Goal: Information Seeking & Learning: Learn about a topic

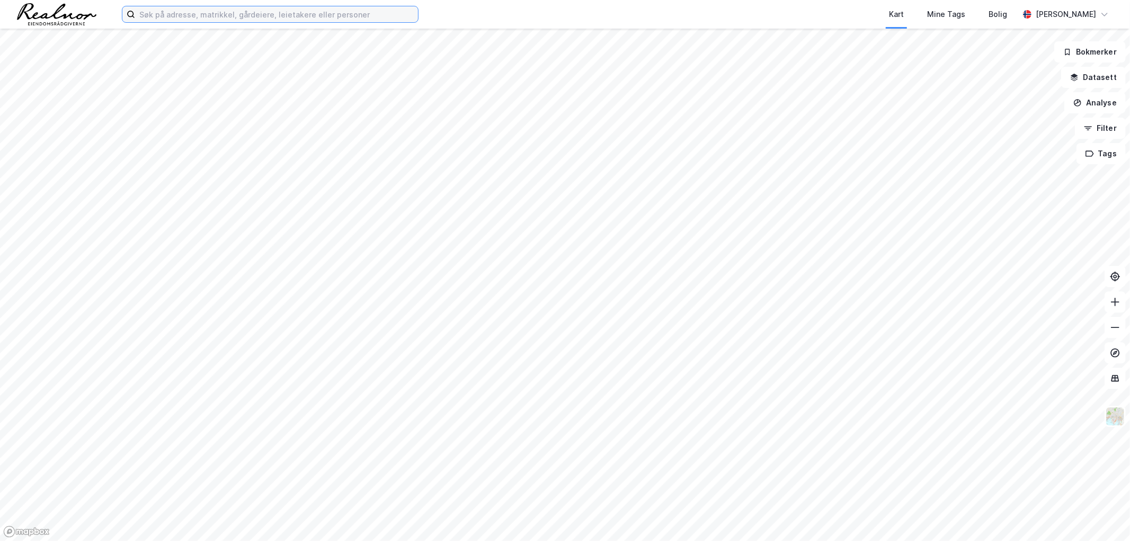
click at [194, 10] on input at bounding box center [276, 14] width 283 height 16
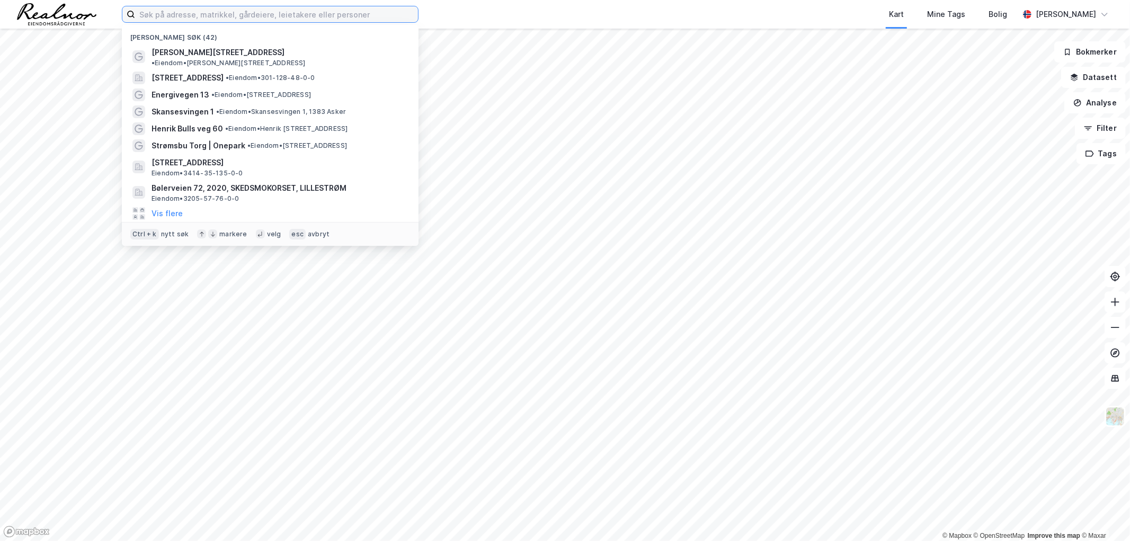
paste input "[URL][DOMAIN_NAME]"
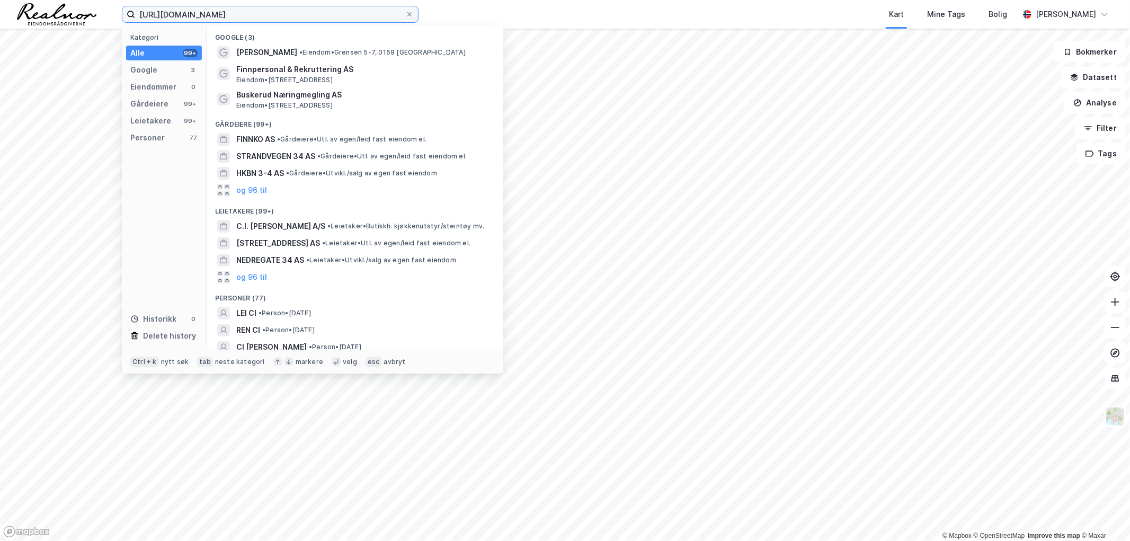
click at [242, 11] on input "[URL][DOMAIN_NAME]" at bounding box center [270, 14] width 270 height 16
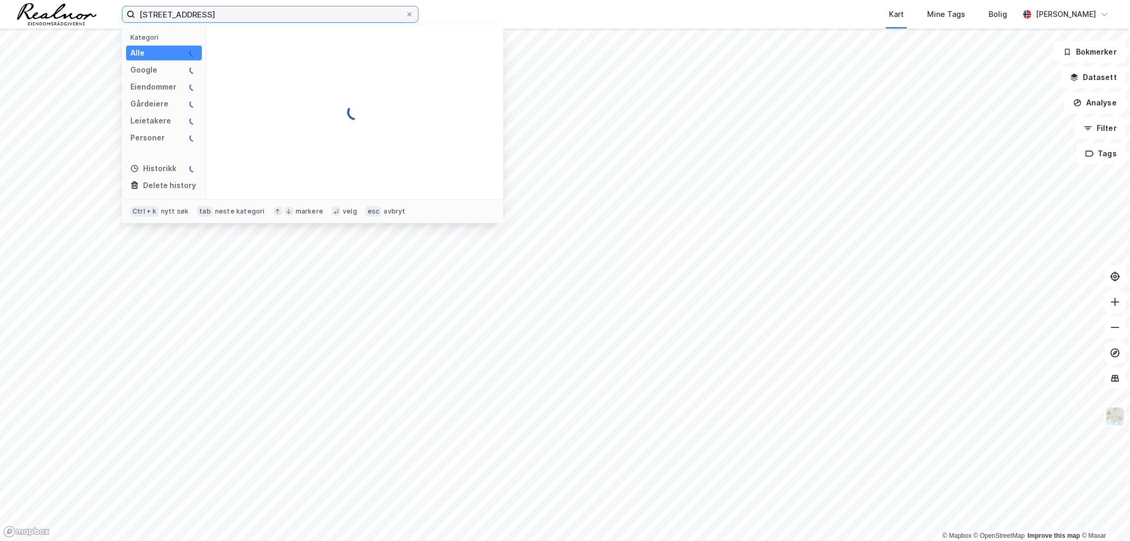
type input "[STREET_ADDRESS]"
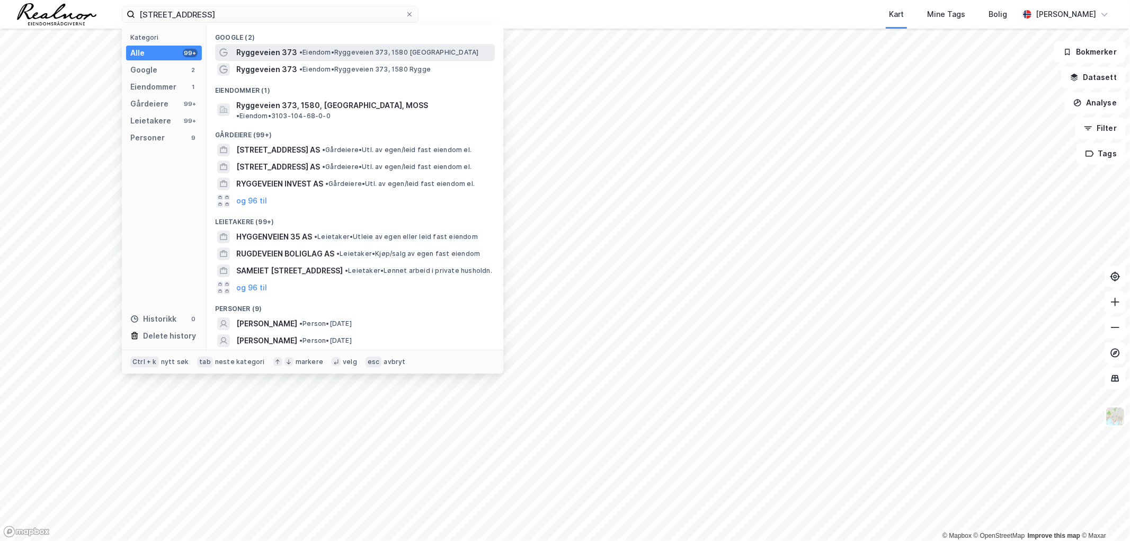
click at [352, 51] on span "• Eiendom • Ryggeveien 373, 1580 [GEOGRAPHIC_DATA]" at bounding box center [388, 52] width 179 height 8
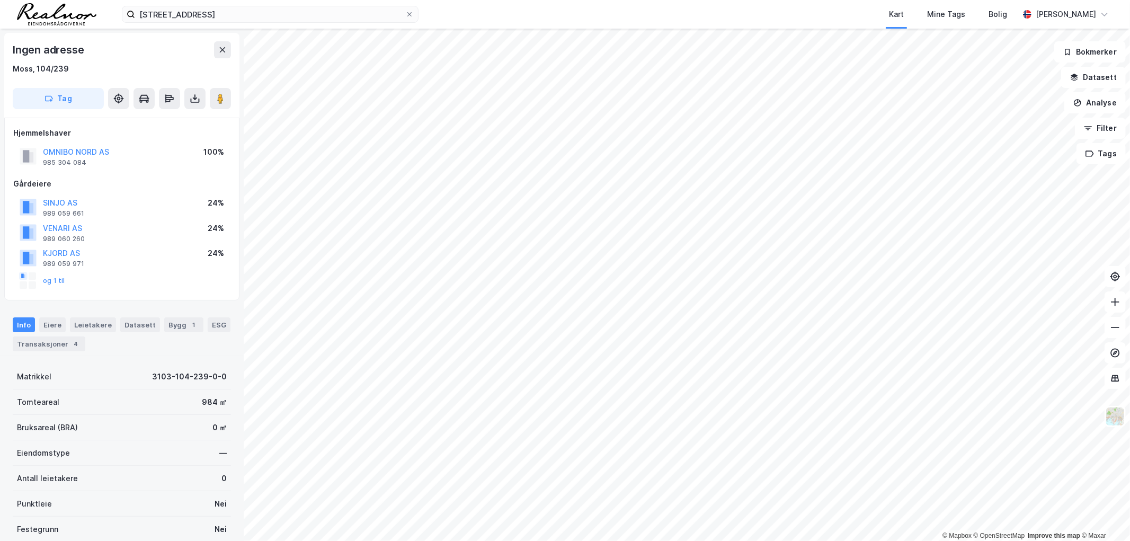
scroll to position [1, 0]
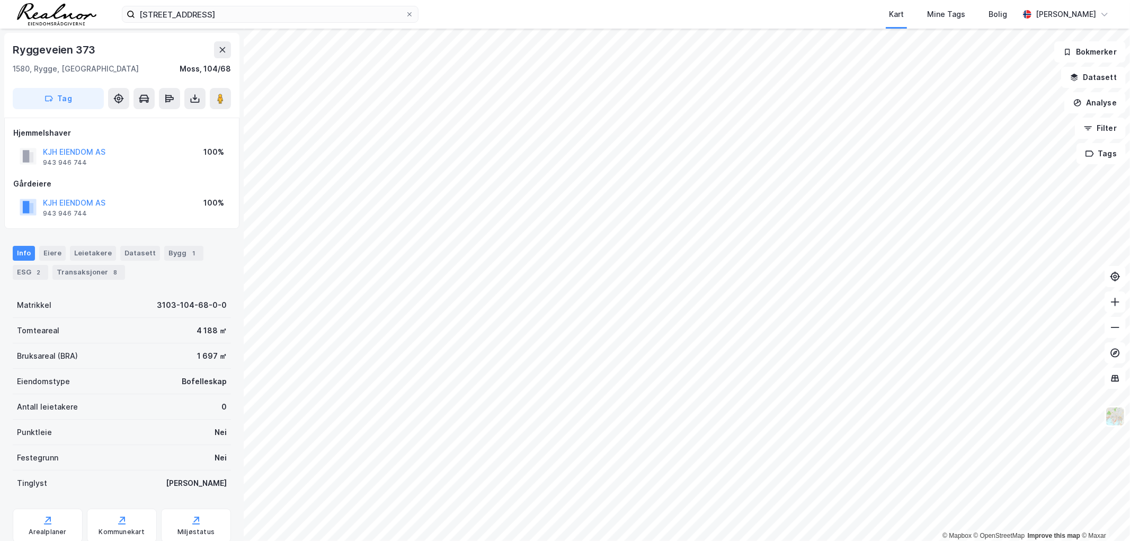
scroll to position [1, 0]
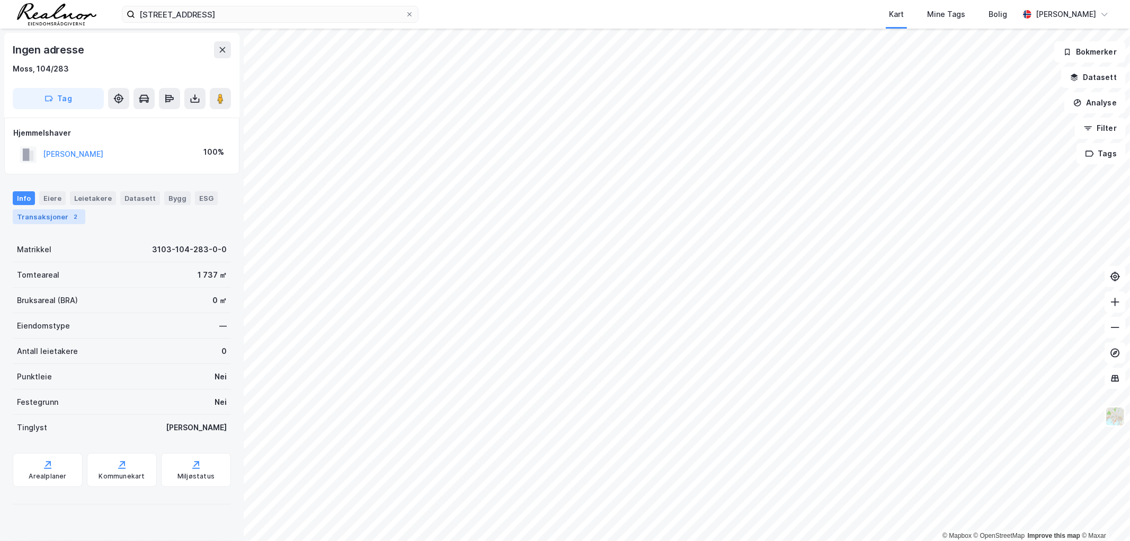
click at [67, 221] on div "Transaksjoner 2" at bounding box center [49, 216] width 73 height 15
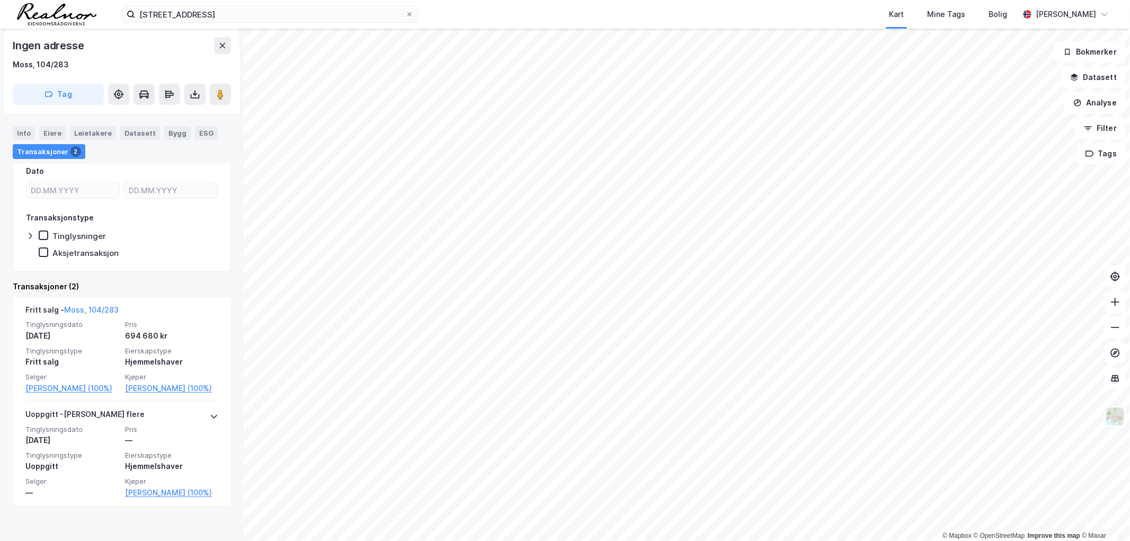
scroll to position [128, 0]
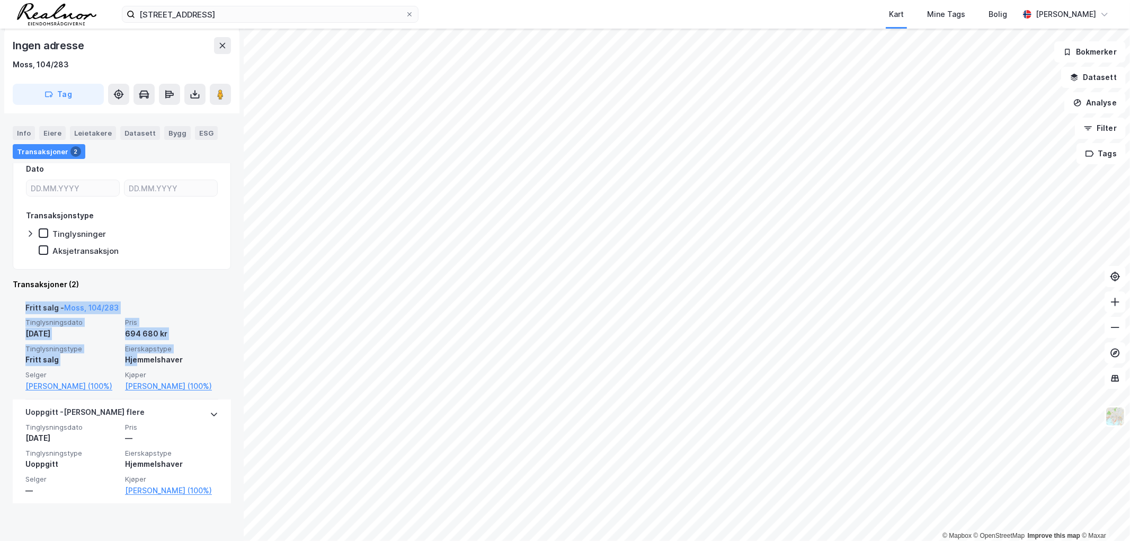
drag, startPoint x: 16, startPoint y: 306, endPoint x: 131, endPoint y: 361, distance: 128.2
click at [131, 361] on div "Fritt salg - Moss, 104/283 Tinglysningsdato [DATE] Pris 694 680 kr Tinglysnings…" at bounding box center [122, 347] width 218 height 104
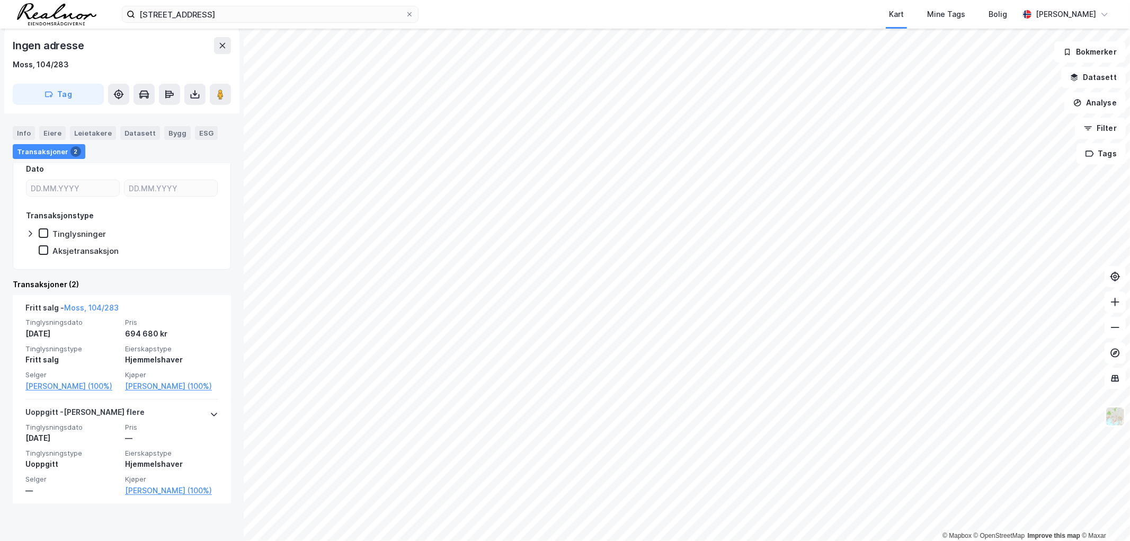
click at [7, 315] on div "Ingen adresse Moss, 104/283 Tag Hjemmelshaver [PERSON_NAME] 100% Info [PERSON_N…" at bounding box center [122, 285] width 244 height 512
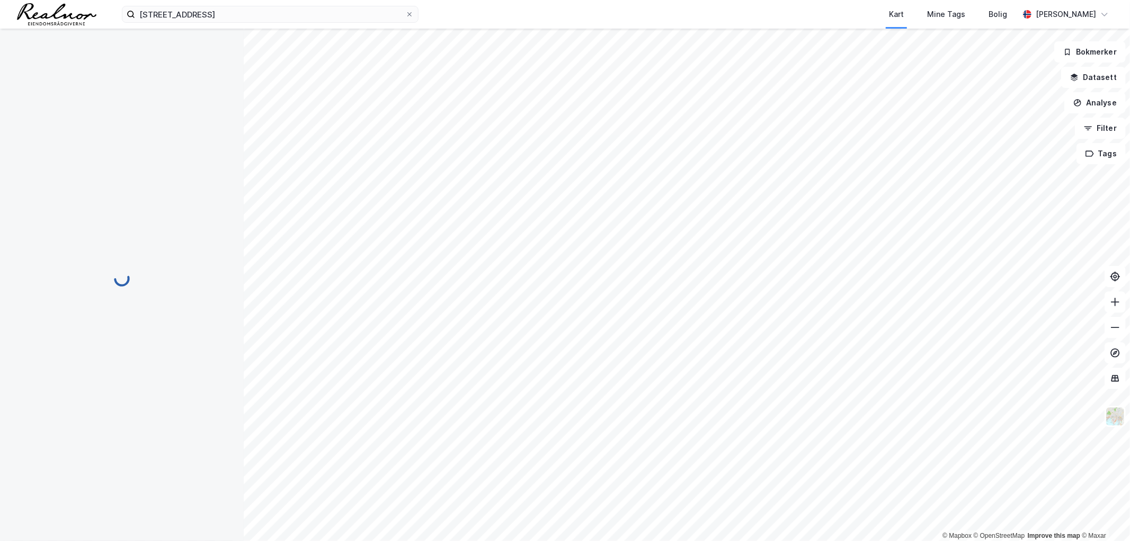
scroll to position [0, 0]
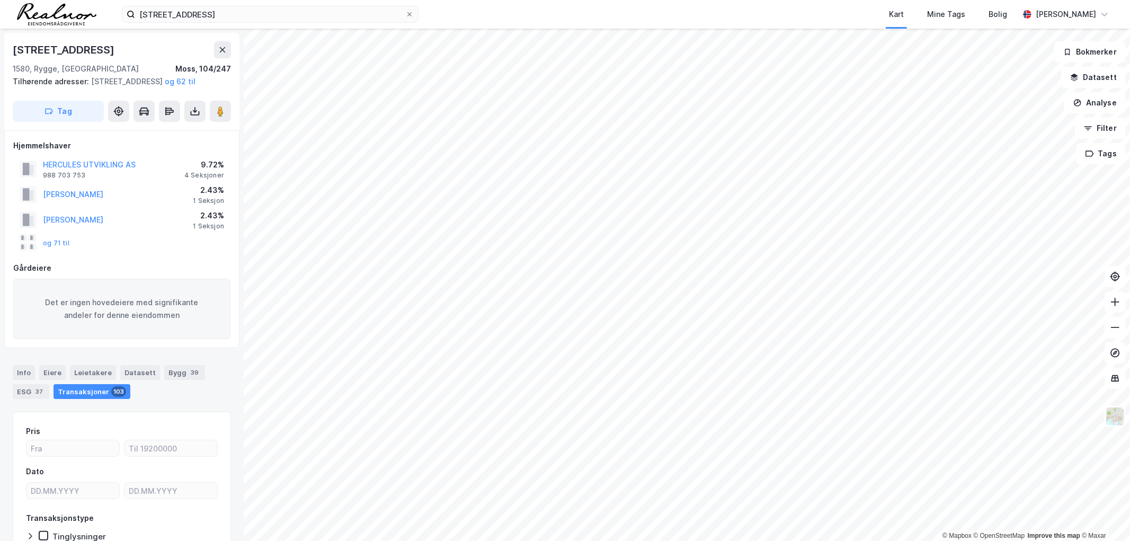
scroll to position [82, 0]
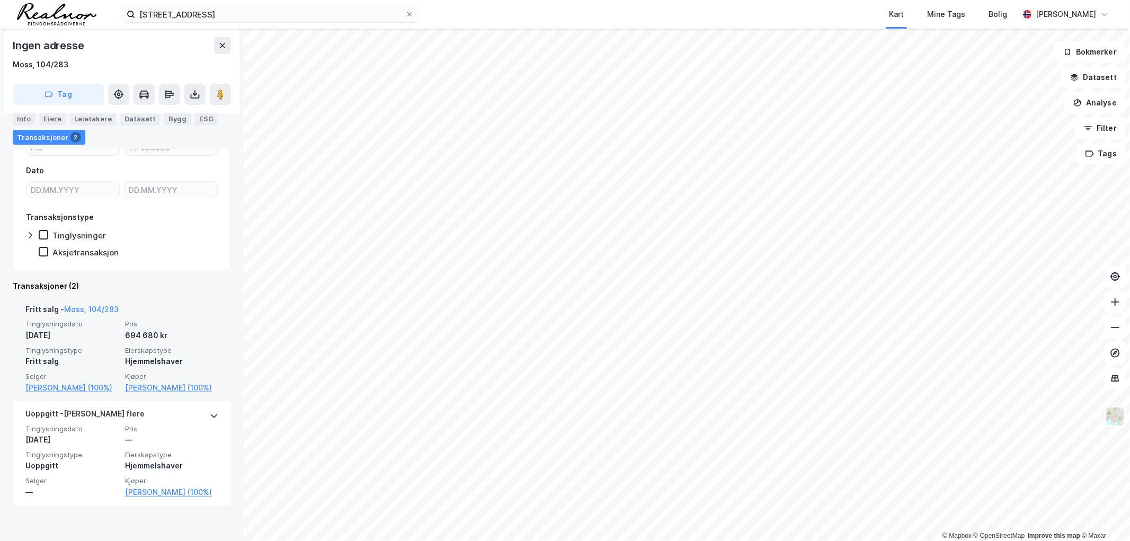
scroll to position [128, 0]
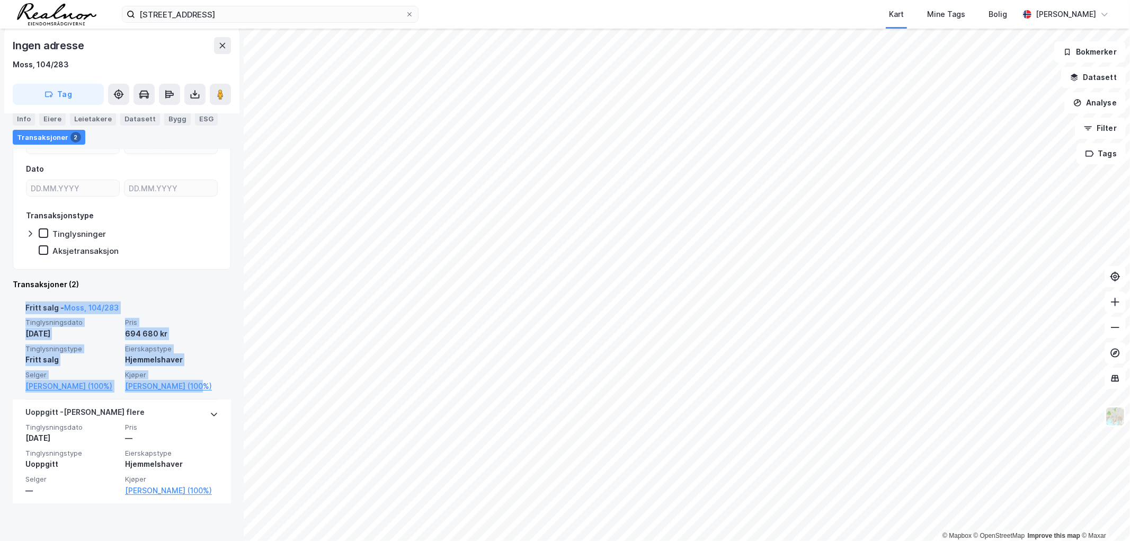
drag, startPoint x: 17, startPoint y: 307, endPoint x: 209, endPoint y: 396, distance: 211.2
click at [209, 395] on div "Fritt salg - Moss, 104/283 Tinglysningsdato [DATE] Pris 694 680 kr Tinglysnings…" at bounding box center [122, 347] width 218 height 104
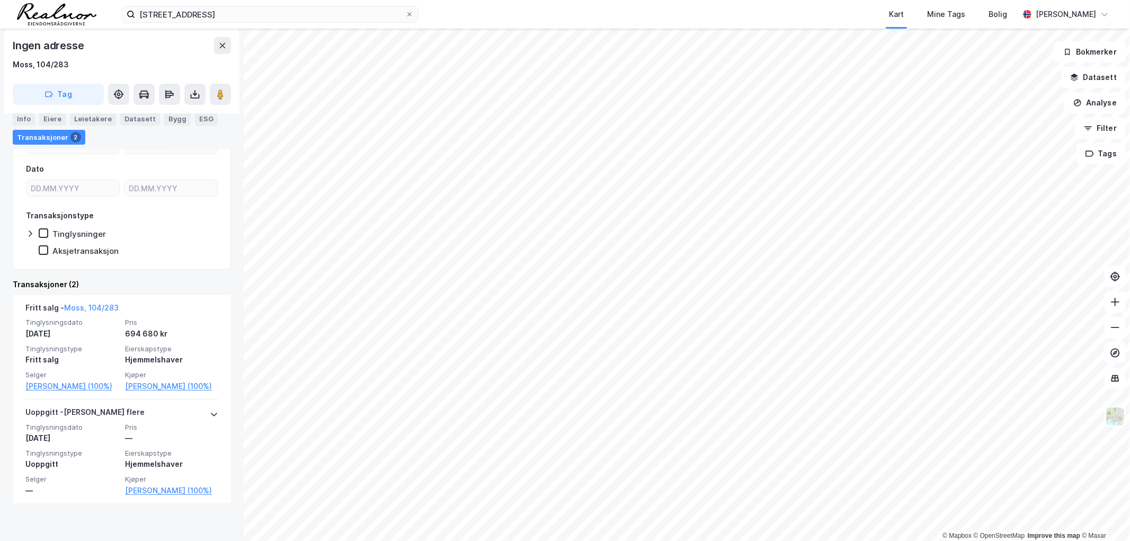
click at [9, 297] on div "Ingen adresse Moss, 104/283 Tag Hjemmelshaver [PERSON_NAME] 100% Info [PERSON_N…" at bounding box center [122, 285] width 244 height 512
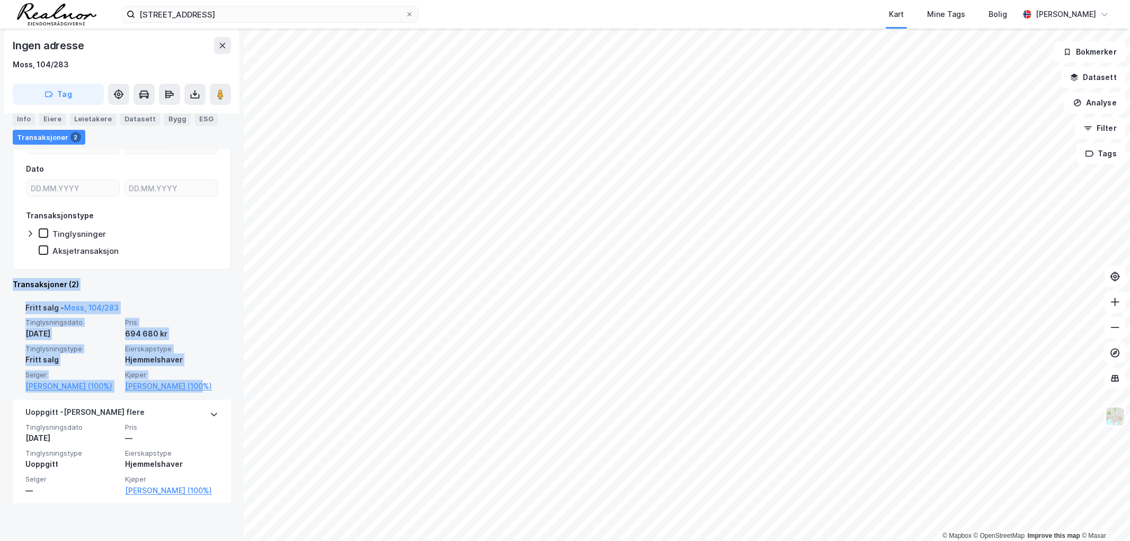
drag, startPoint x: 29, startPoint y: 290, endPoint x: 187, endPoint y: 393, distance: 188.9
click at [188, 393] on div "Ingen adresse Moss, 104/283 Tag Hjemmelshaver [PERSON_NAME] 100% Info [PERSON_N…" at bounding box center [122, 285] width 244 height 512
click at [6, 299] on div "Ingen adresse Moss, 104/283 Tag Hjemmelshaver [PERSON_NAME] 100% Info [PERSON_N…" at bounding box center [122, 285] width 244 height 512
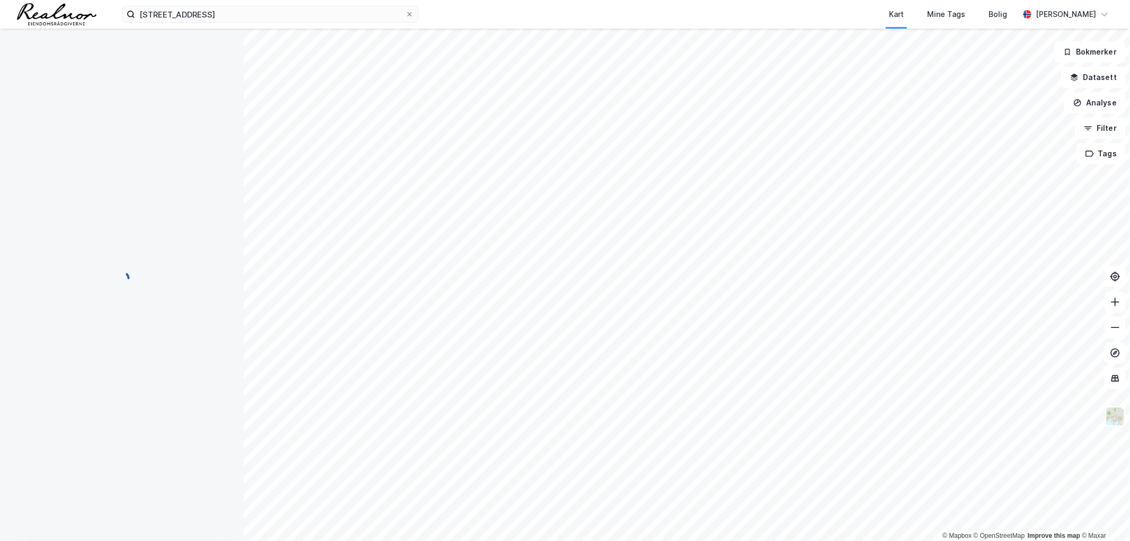
scroll to position [21, 0]
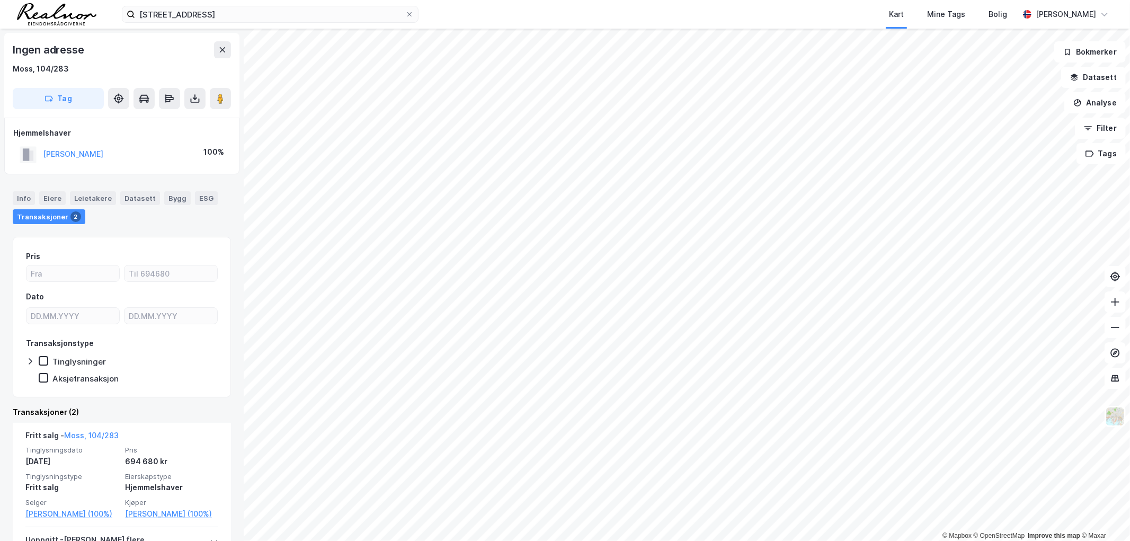
click at [673, 540] on html "ryggeveien 373 Kart Mine Tags Bolig [PERSON_NAME] © Mapbox © OpenStreetMap Impr…" at bounding box center [565, 270] width 1130 height 541
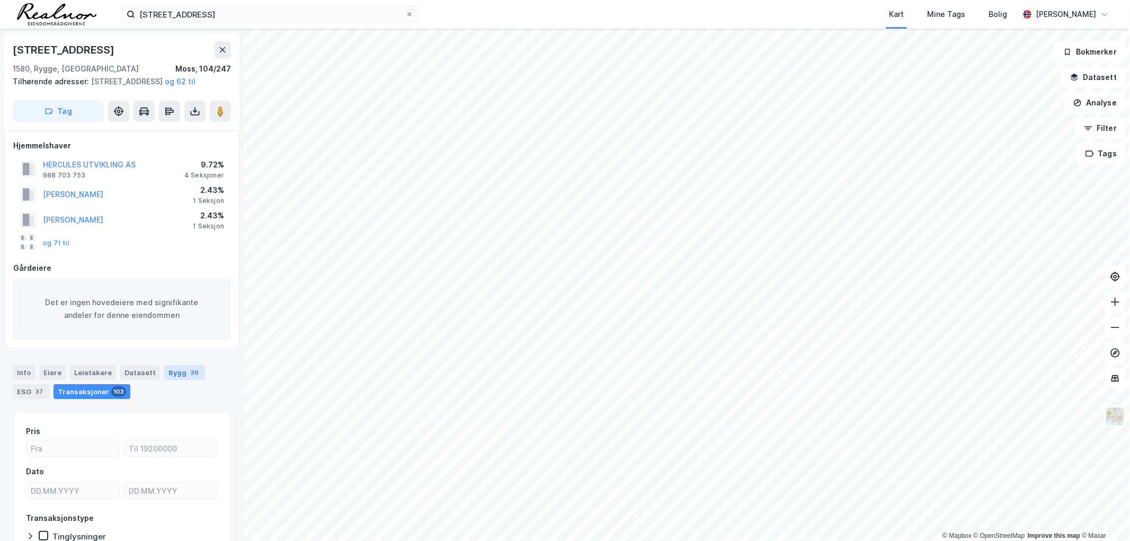
click at [175, 380] on div "Bygg 39" at bounding box center [184, 372] width 41 height 15
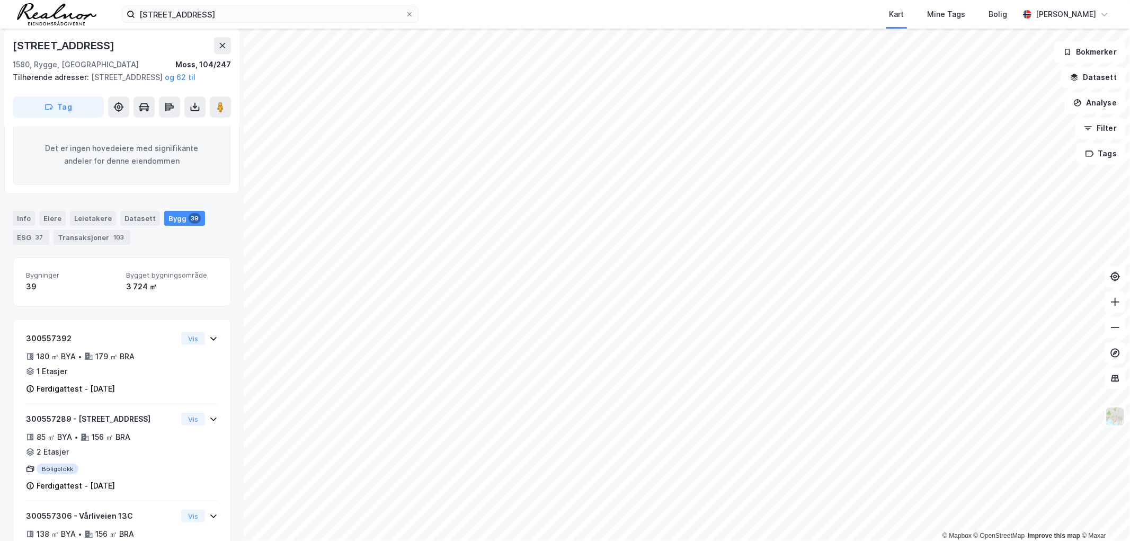
scroll to position [176, 0]
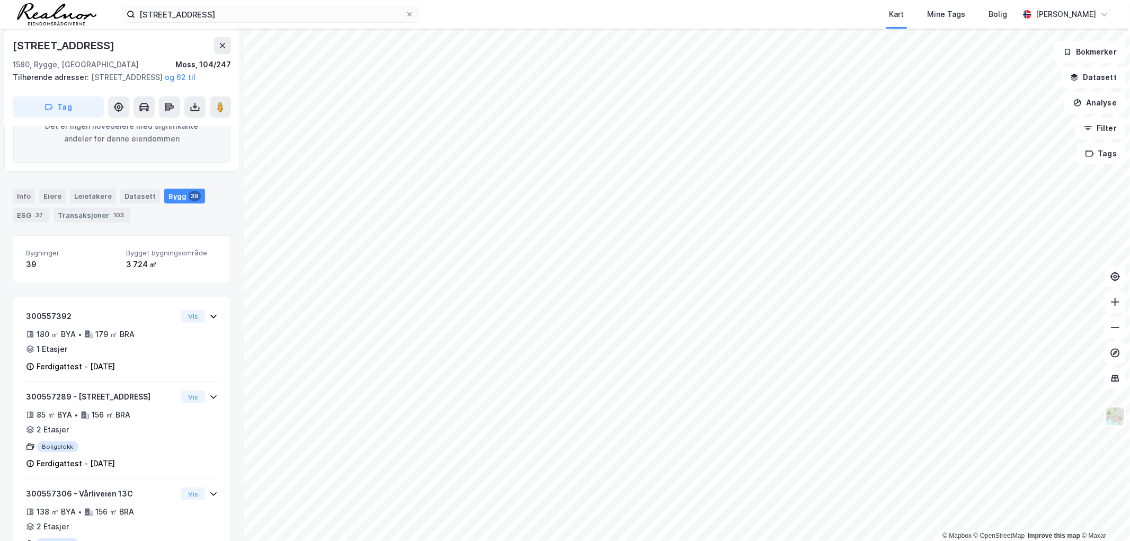
click at [43, 199] on div "Info [PERSON_NAME] Datasett Bygg 39 ESG 37 Transaksjoner 103" at bounding box center [122, 201] width 244 height 51
click at [48, 203] on div "Eiere" at bounding box center [52, 196] width 26 height 15
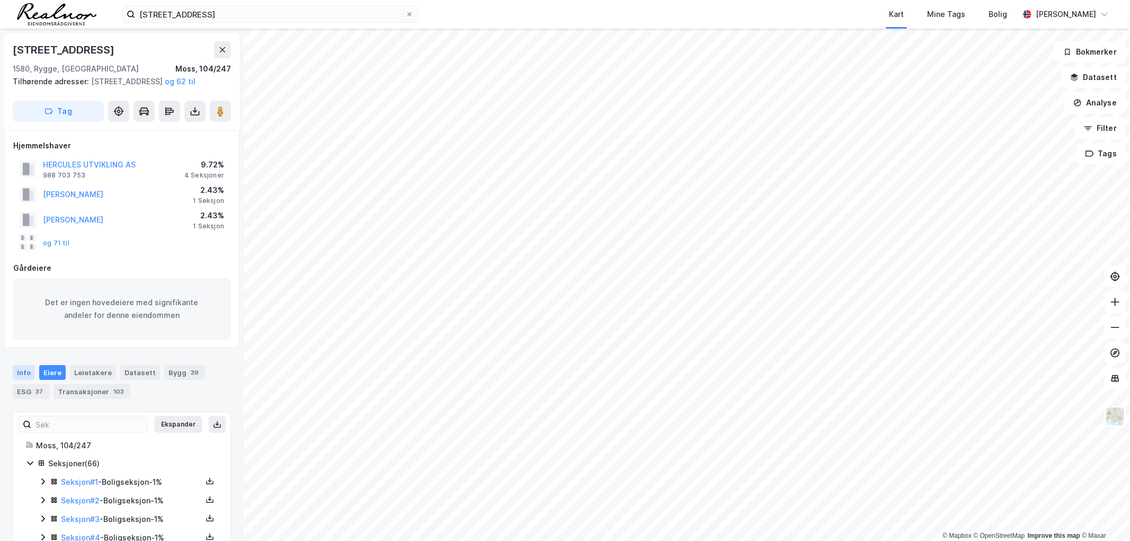
click at [27, 380] on div "Info" at bounding box center [24, 372] width 22 height 15
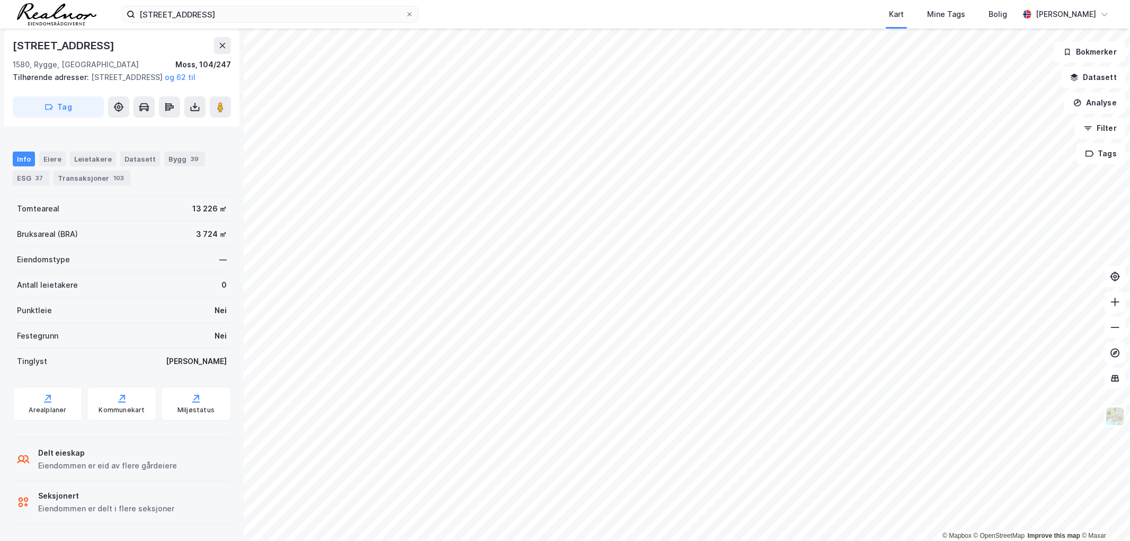
scroll to position [253, 0]
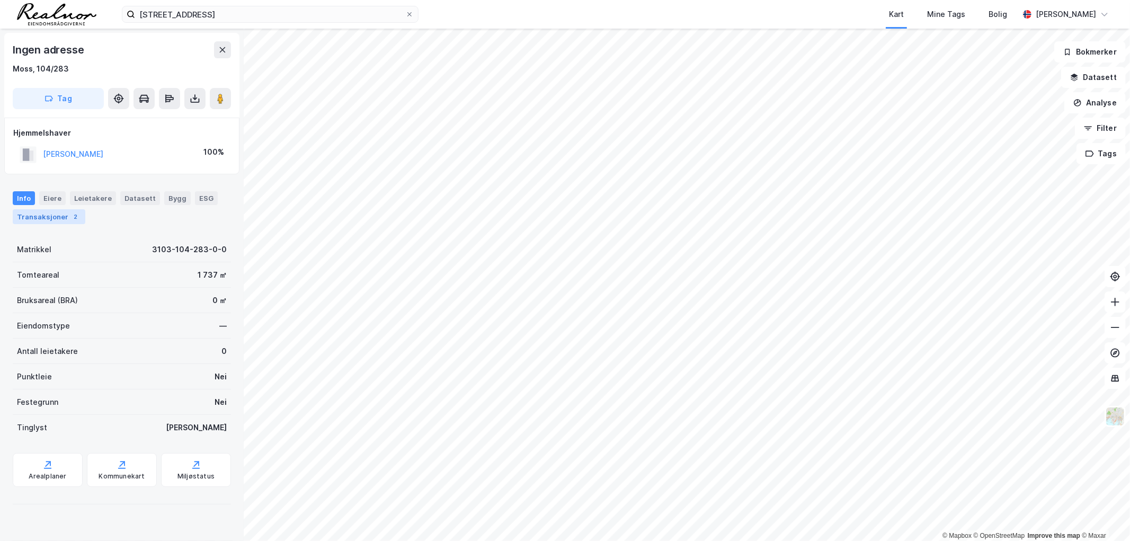
click at [49, 218] on div "Transaksjoner 2" at bounding box center [49, 216] width 73 height 15
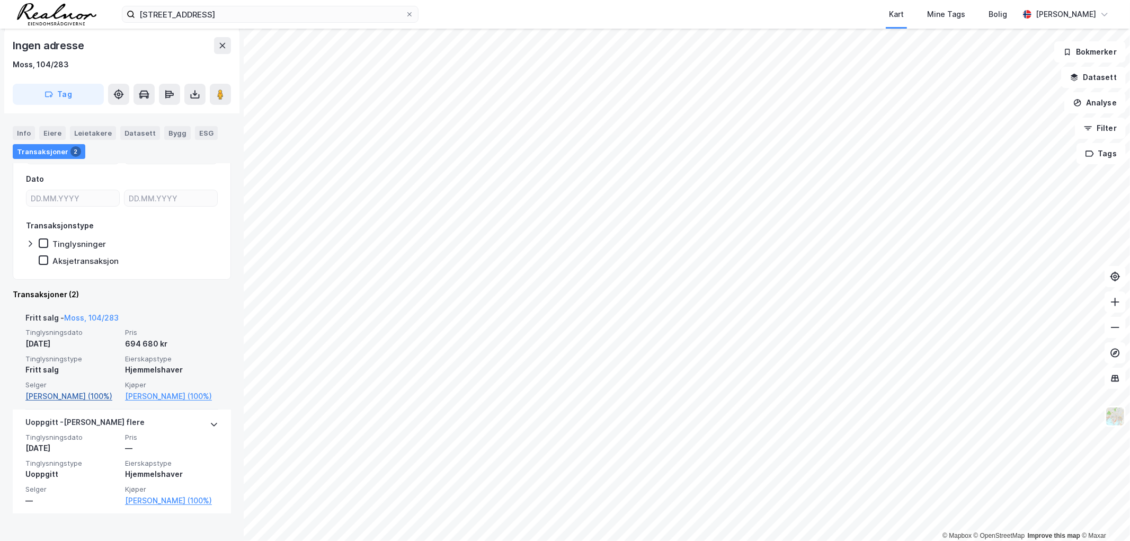
scroll to position [128, 0]
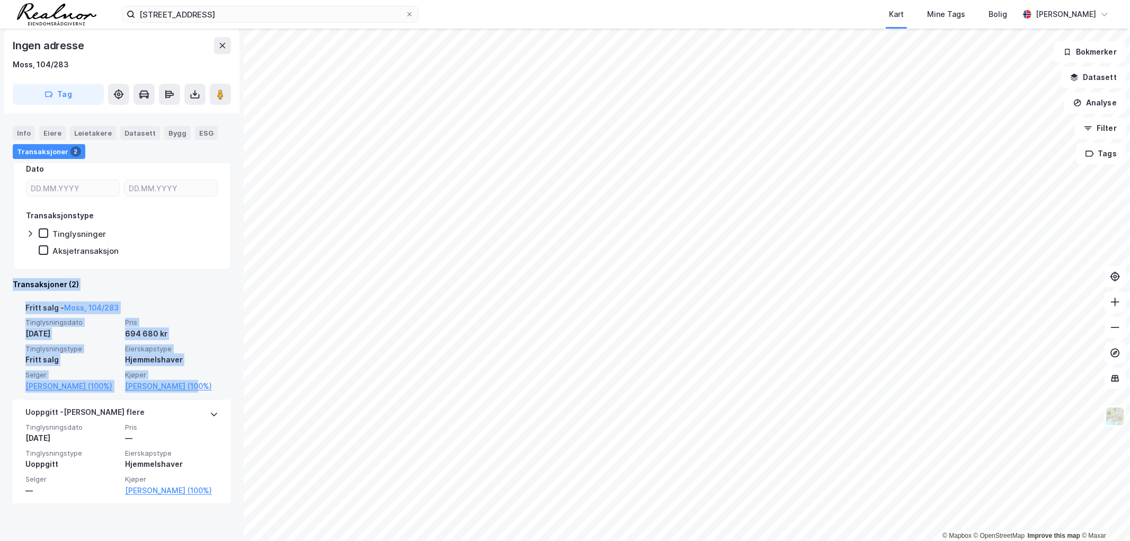
drag, startPoint x: 7, startPoint y: 282, endPoint x: 178, endPoint y: 404, distance: 209.7
click at [178, 404] on div "Ingen adresse Moss, 104/283 Tag Hjemmelshaver [PERSON_NAME] 100% Info [PERSON_N…" at bounding box center [122, 285] width 244 height 512
click at [7, 382] on div "Ingen adresse Moss, 104/283 Tag Hjemmelshaver [PERSON_NAME] 100% Info [PERSON_N…" at bounding box center [122, 285] width 244 height 512
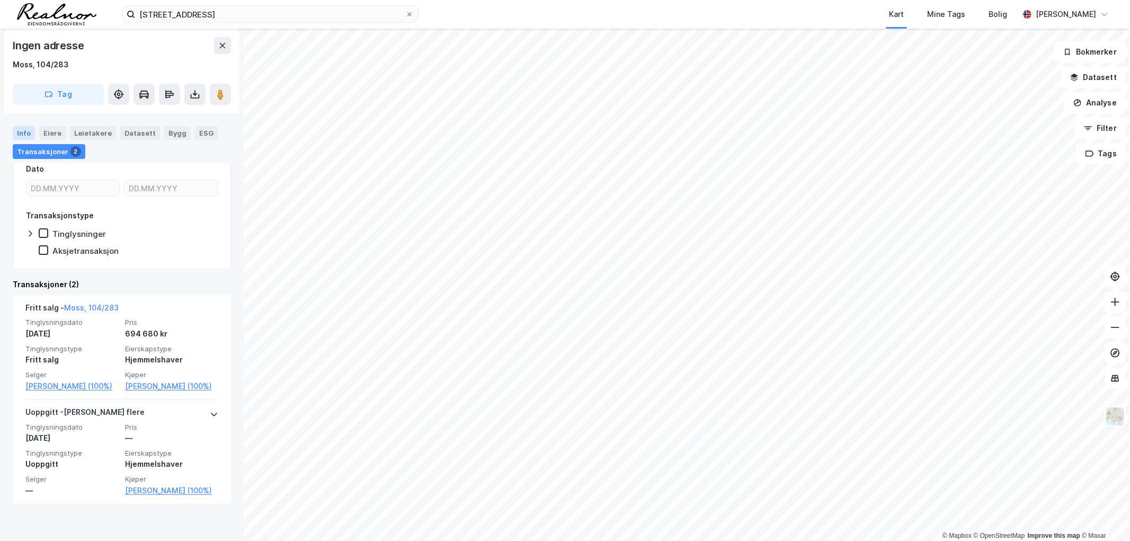
click at [22, 136] on div "Info" at bounding box center [24, 133] width 22 height 14
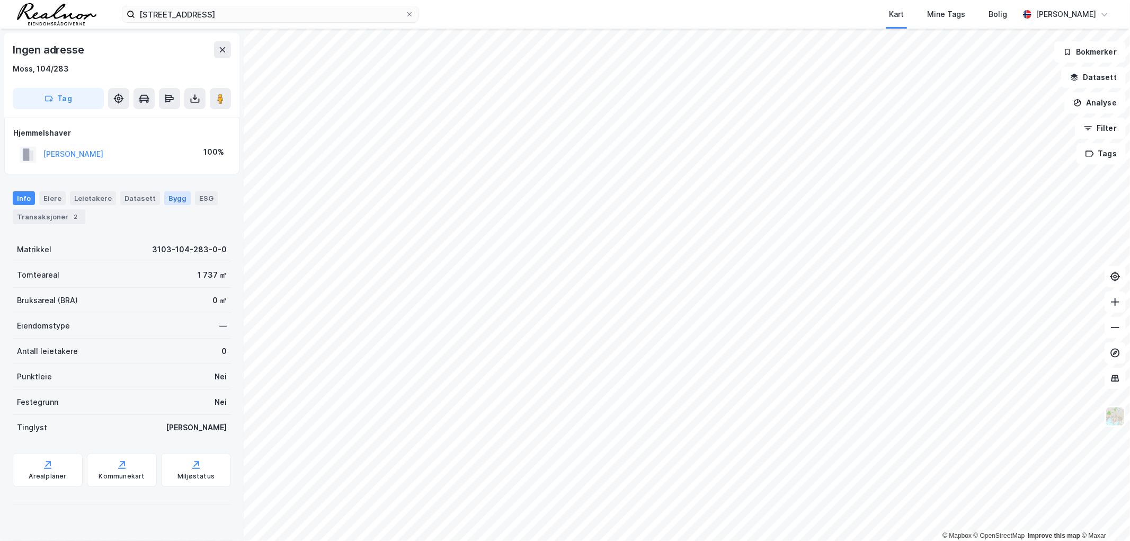
click at [171, 198] on div "Bygg" at bounding box center [177, 198] width 26 height 14
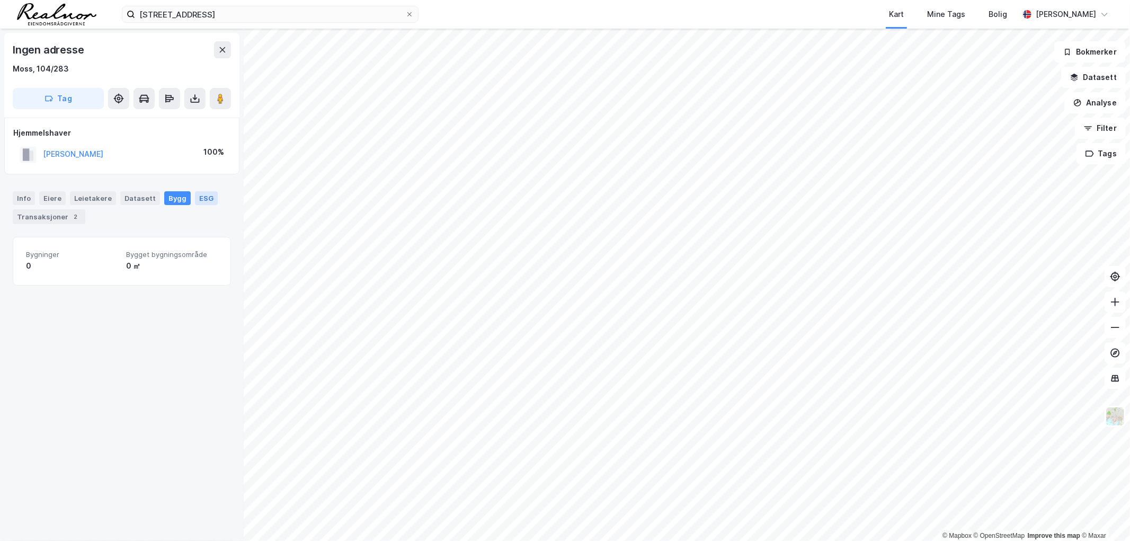
click at [197, 191] on div "ESG" at bounding box center [206, 198] width 23 height 14
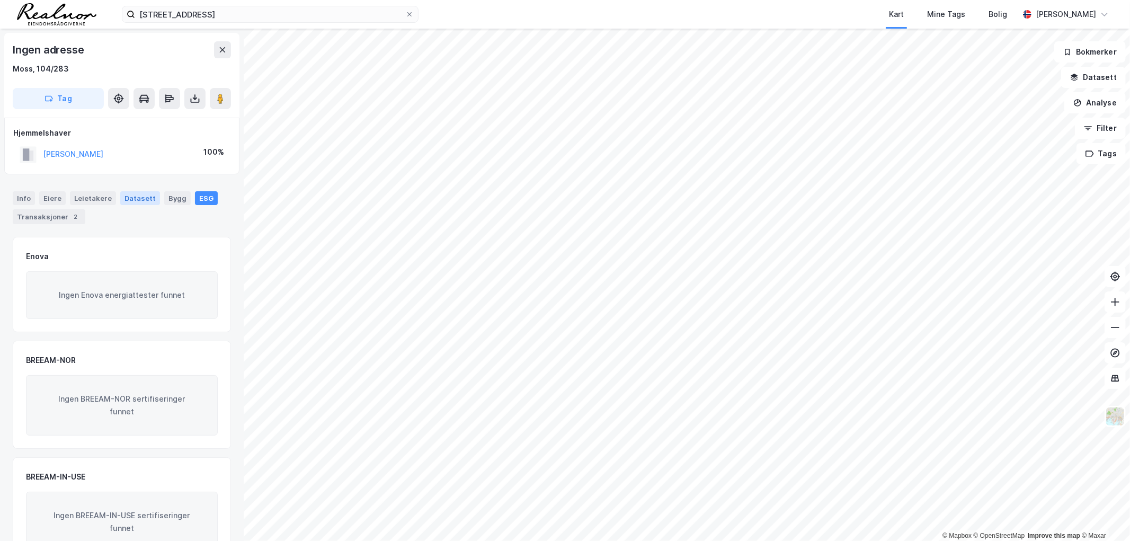
click at [124, 197] on div "Datasett" at bounding box center [140, 198] width 40 height 14
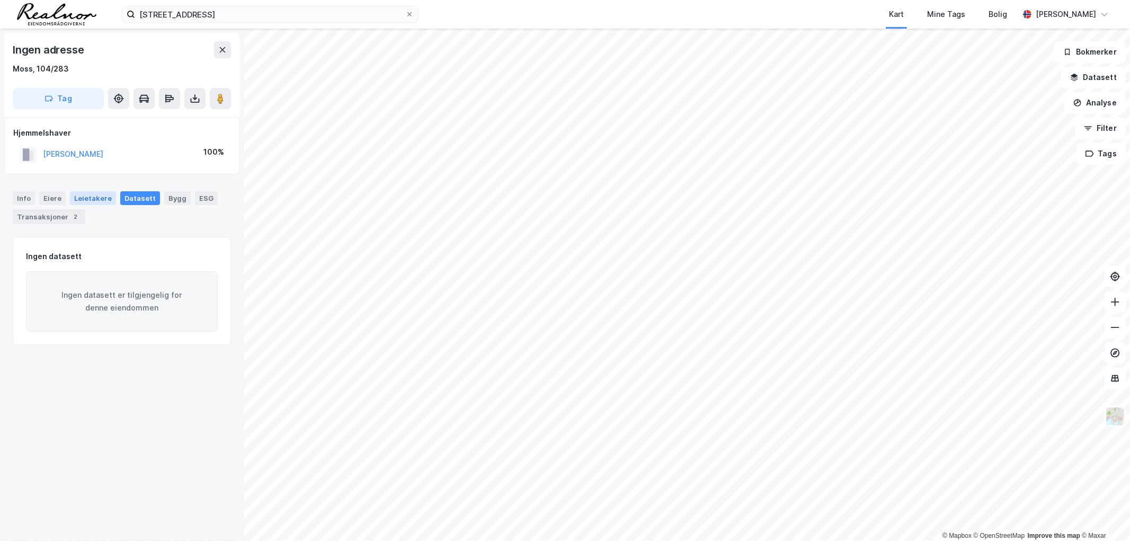
click at [96, 199] on div "Leietakere" at bounding box center [93, 198] width 46 height 14
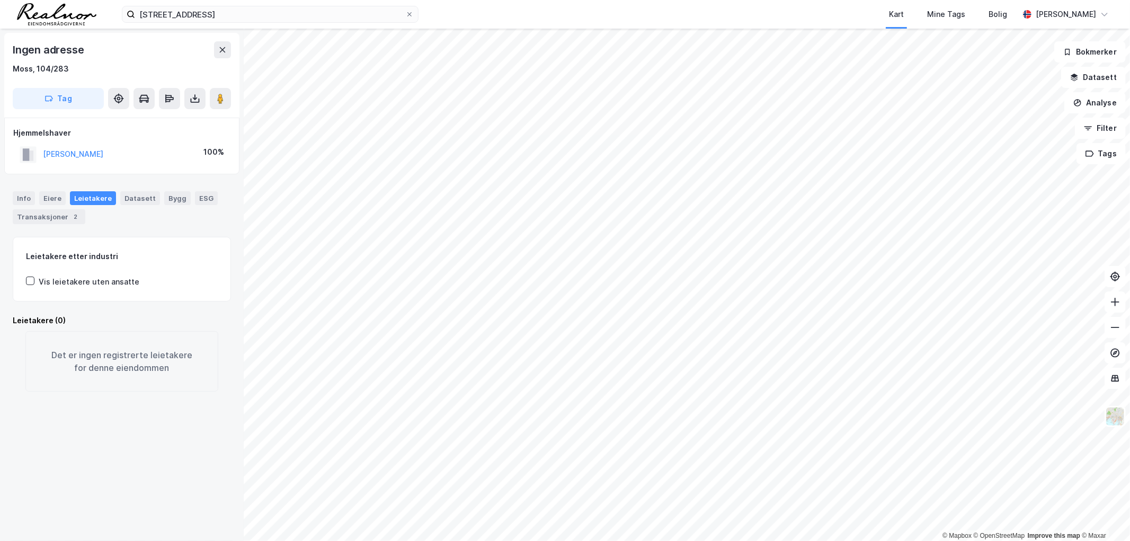
click at [51, 190] on div "Info [PERSON_NAME] Datasett Bygg ESG Transaksjoner 2" at bounding box center [122, 204] width 244 height 50
click at [8, 199] on div "Info [PERSON_NAME] Datasett Bygg ESG Transaksjoner 2" at bounding box center [122, 204] width 244 height 50
click at [19, 197] on div "Info" at bounding box center [24, 198] width 22 height 14
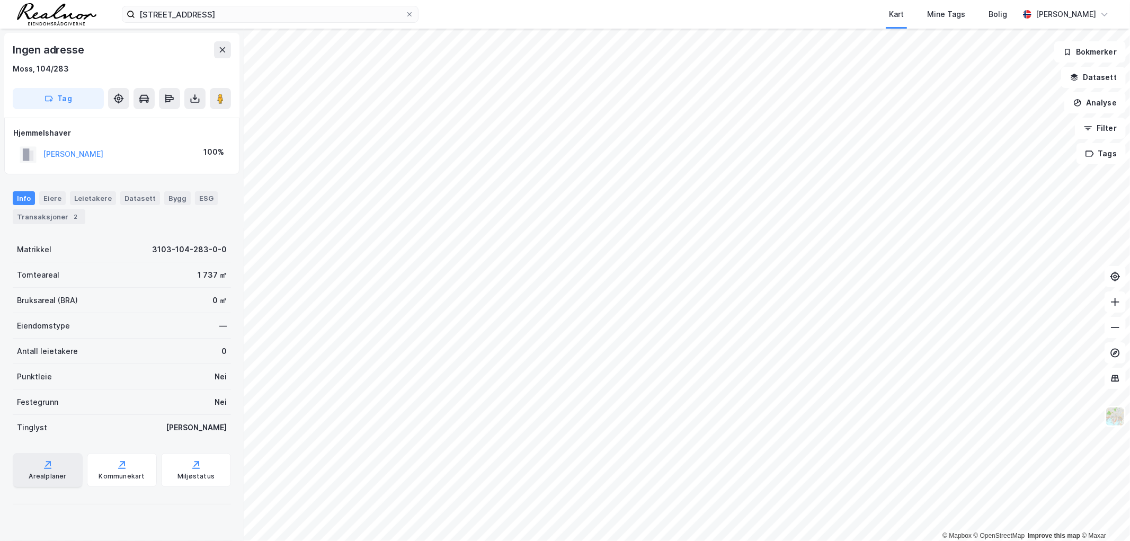
click at [49, 461] on icon at bounding box center [47, 464] width 11 height 11
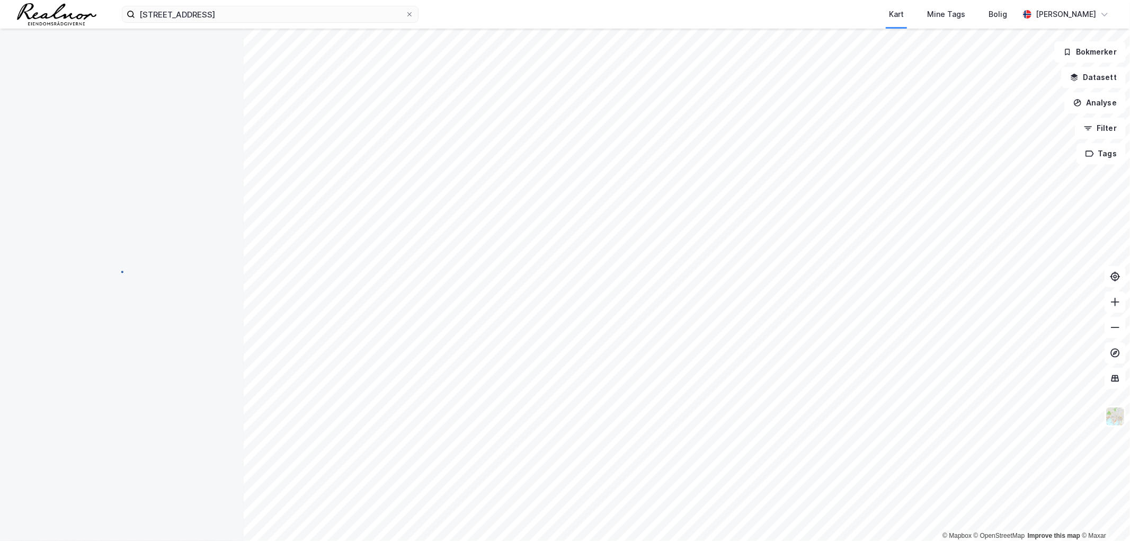
scroll to position [36, 0]
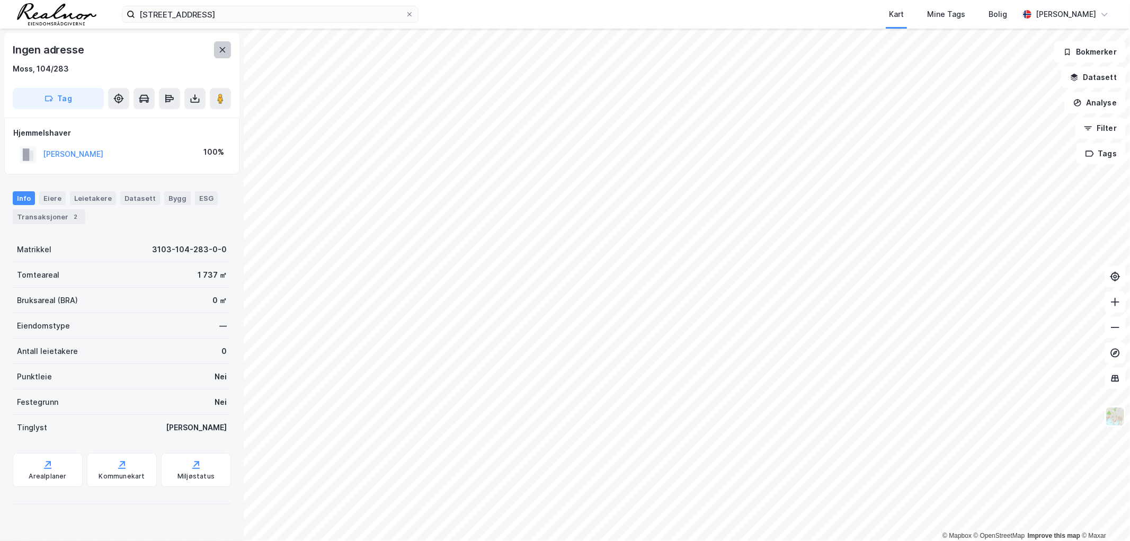
click at [223, 48] on icon at bounding box center [222, 50] width 8 height 8
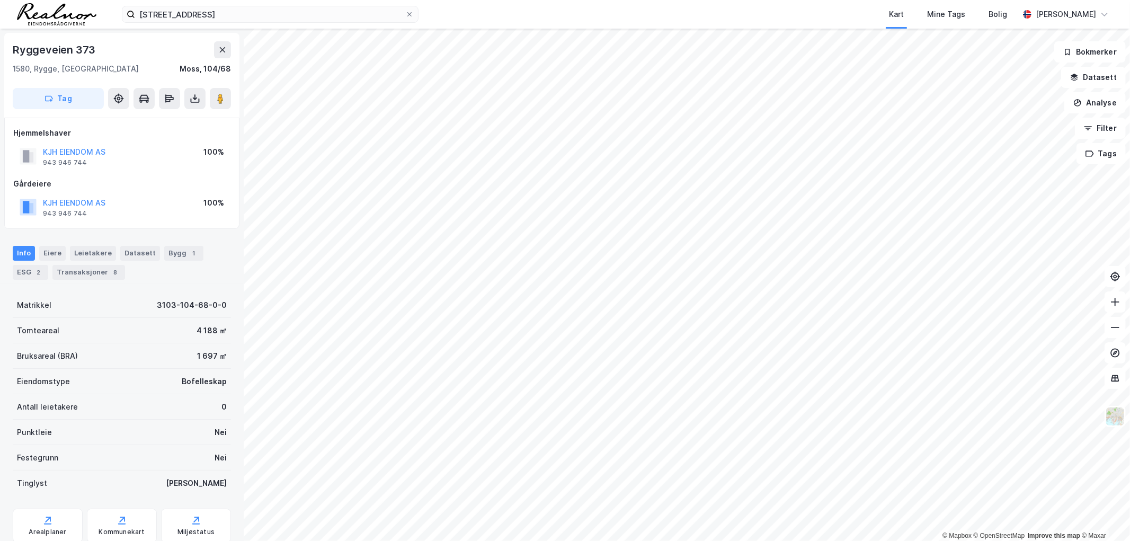
scroll to position [36, 0]
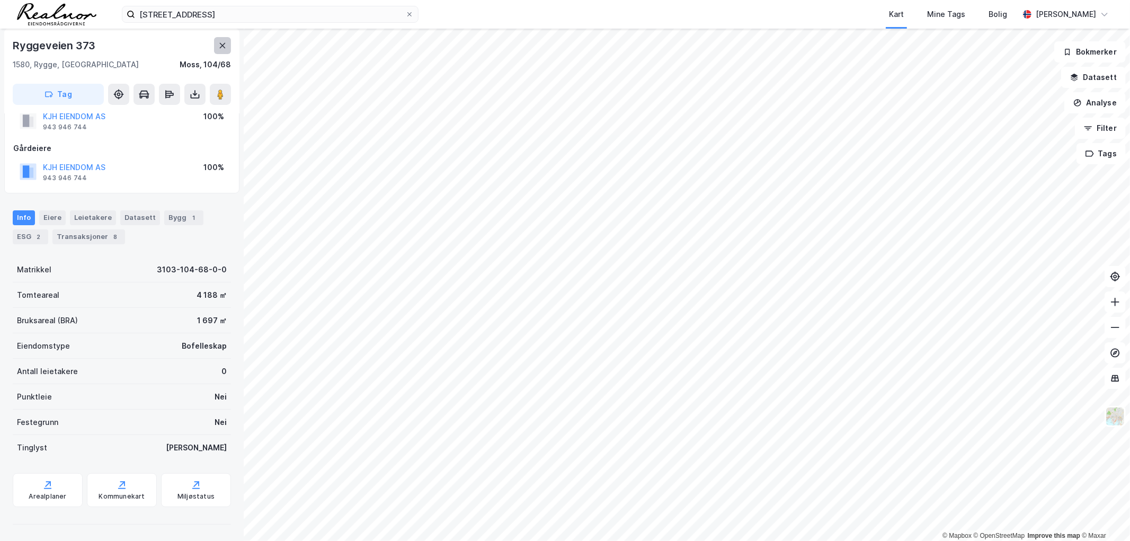
click at [220, 46] on icon at bounding box center [222, 45] width 8 height 8
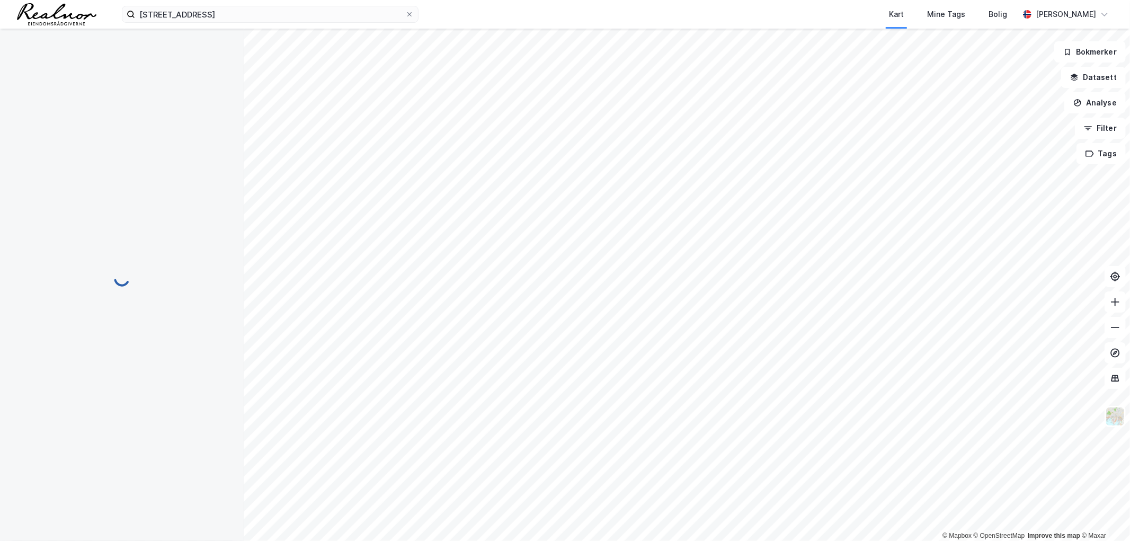
scroll to position [36, 0]
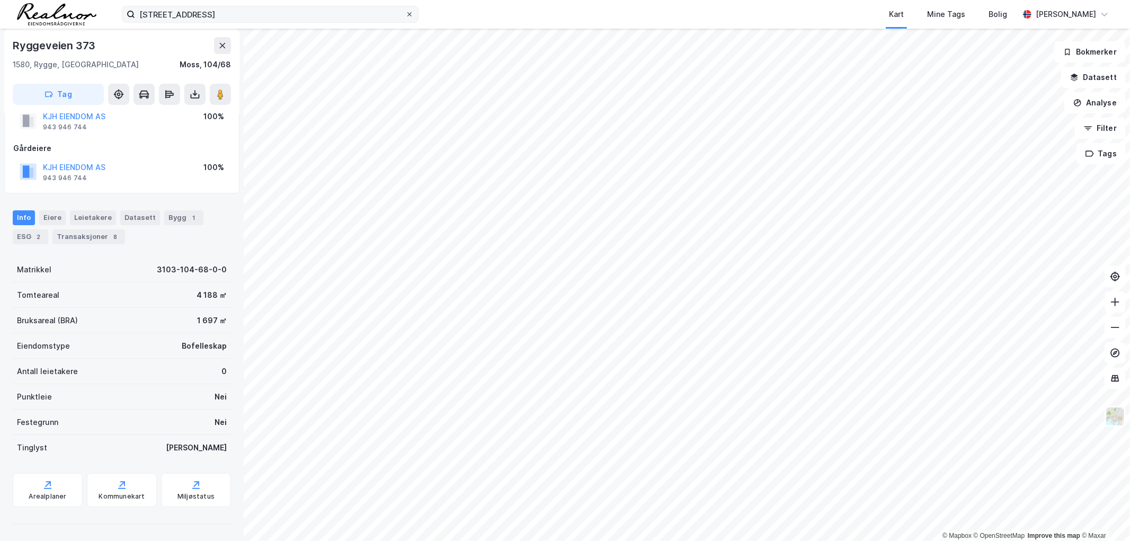
click at [410, 18] on div at bounding box center [409, 14] width 6 height 8
click at [405, 18] on input "[STREET_ADDRESS]" at bounding box center [270, 14] width 270 height 16
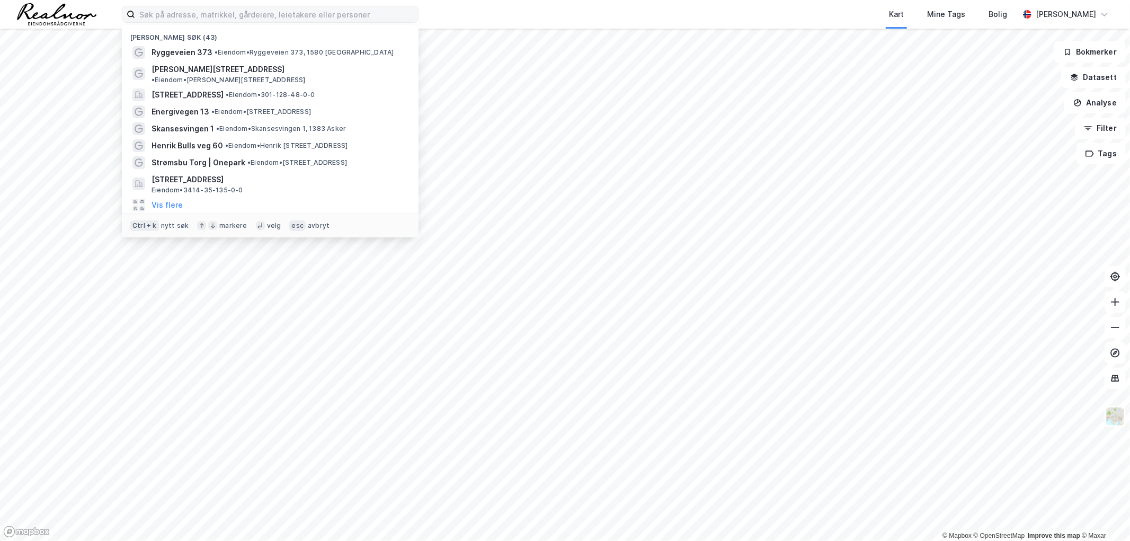
click at [466, 8] on div "Nylige søk (43) Ryggeveien 373 • Eiendom • Ryggeveien 373, 1580 [STREET_ADDRESS…" at bounding box center [565, 14] width 1130 height 29
